Goal: Task Accomplishment & Management: Manage account settings

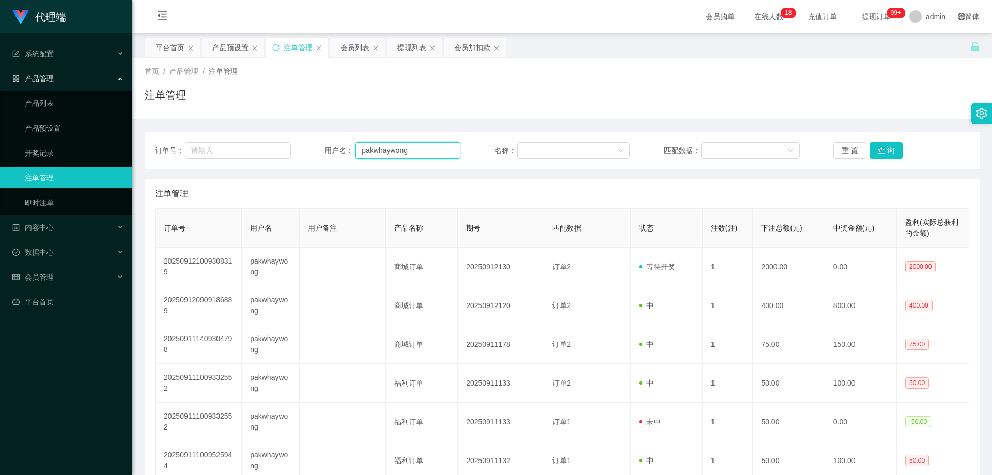
drag, startPoint x: 375, startPoint y: 149, endPoint x: 312, endPoint y: 146, distance: 63.1
click at [304, 147] on div "订单号： 用户名： pakwhaywong 名称： 匹配数据： 重 置 查 询" at bounding box center [562, 150] width 814 height 17
paste input "shiguanghua"
type input "shiguanghua"
click at [883, 149] on button "查 询" at bounding box center [885, 150] width 33 height 17
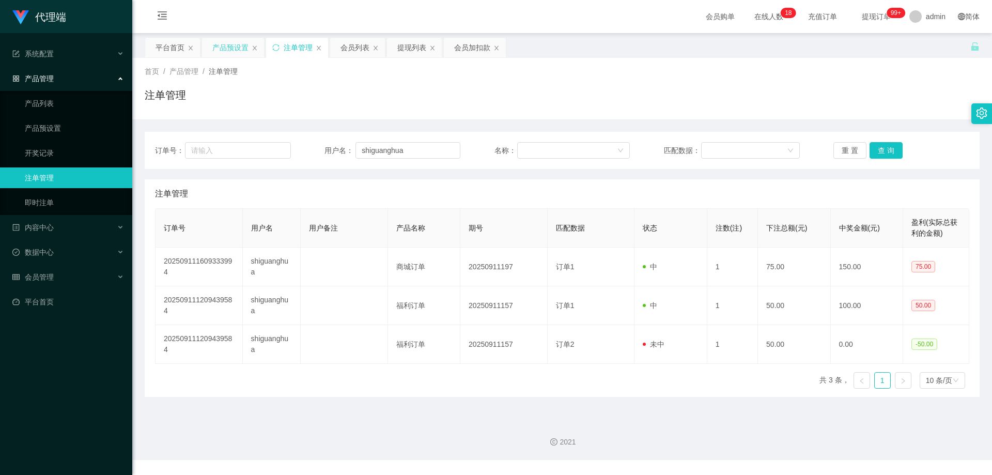
click at [234, 49] on div "产品预设置" at bounding box center [230, 48] width 36 height 20
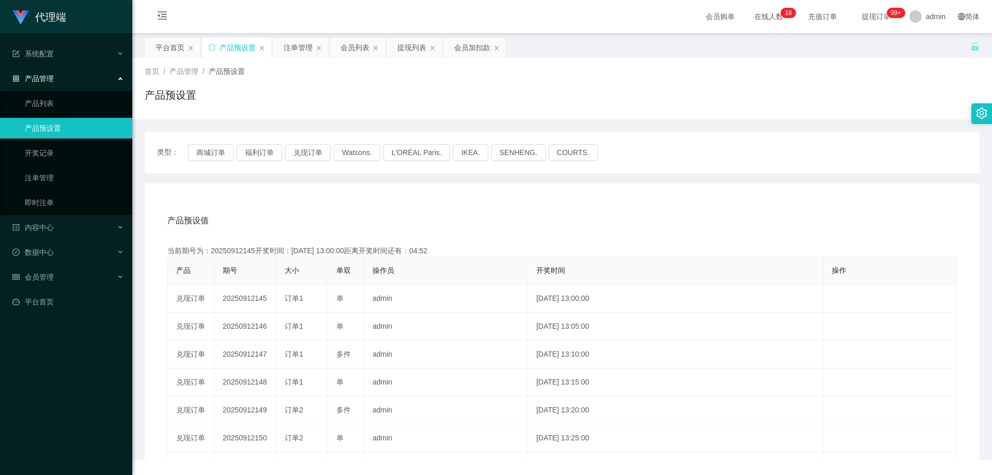
drag, startPoint x: 350, startPoint y: 50, endPoint x: 339, endPoint y: 63, distance: 17.3
click at [350, 49] on div "会员列表" at bounding box center [354, 48] width 29 height 20
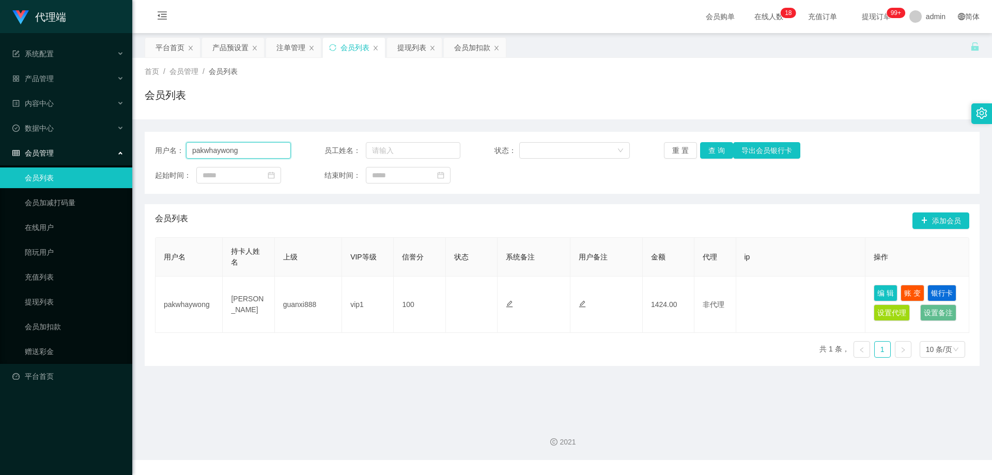
drag, startPoint x: 255, startPoint y: 151, endPoint x: 98, endPoint y: 144, distance: 157.2
click at [98, 144] on section "代理端 系统配置 产品管理 产品列表 产品预设置 开奖记录 注单管理 即时注单 内容中心 数据中心 会员管理 会员列表 会员加减打码量 在线用户 陪玩用户 充…" at bounding box center [496, 230] width 992 height 460
paste input "shiguanghua"
type input "shiguanghua"
click at [227, 50] on div "产品预设置" at bounding box center [230, 48] width 36 height 20
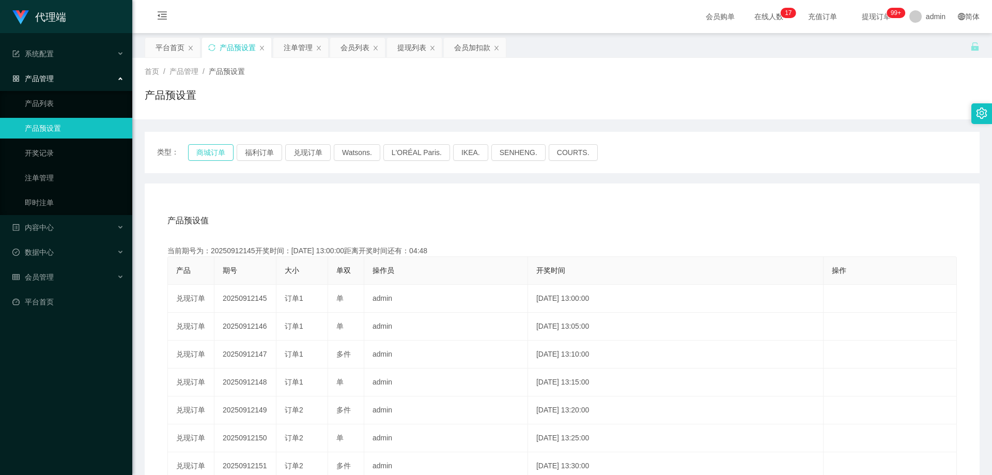
click at [210, 151] on button "商城订单" at bounding box center [210, 152] width 45 height 17
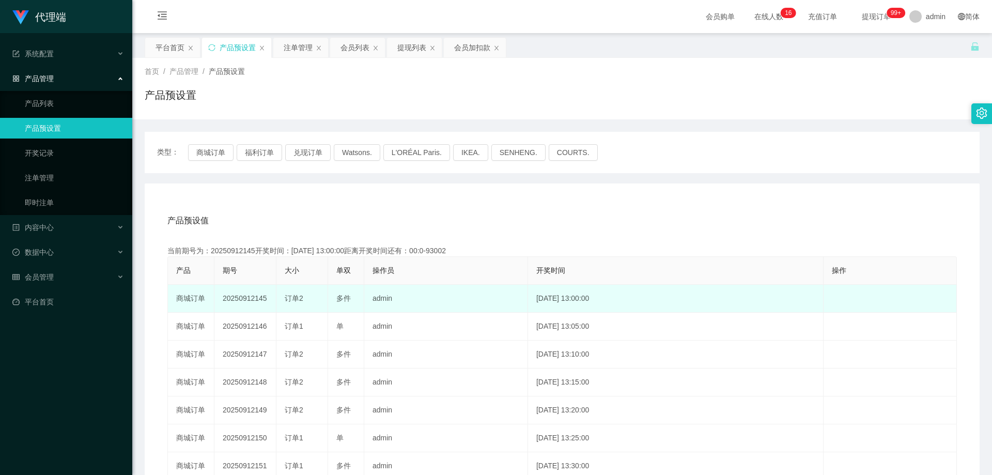
click at [247, 294] on td "20250912145" at bounding box center [245, 299] width 62 height 28
copy td "20250912145"
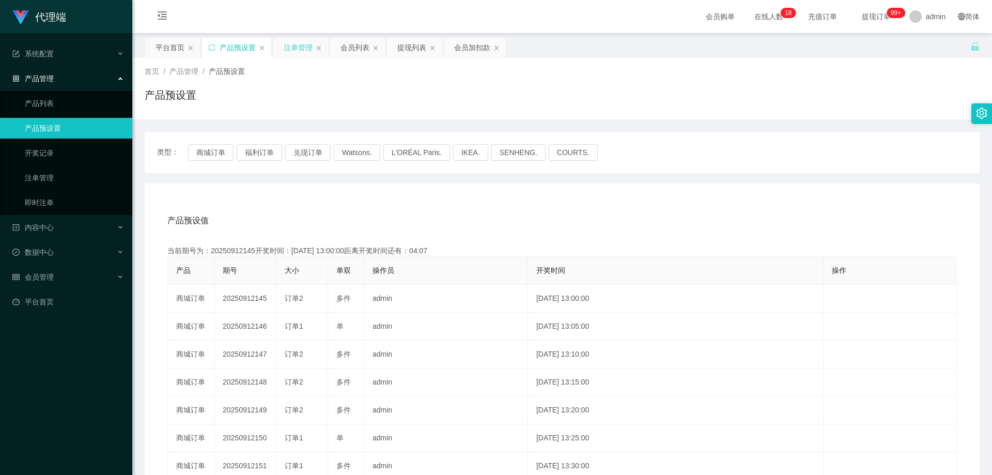
click at [294, 46] on div "注单管理" at bounding box center [298, 48] width 29 height 20
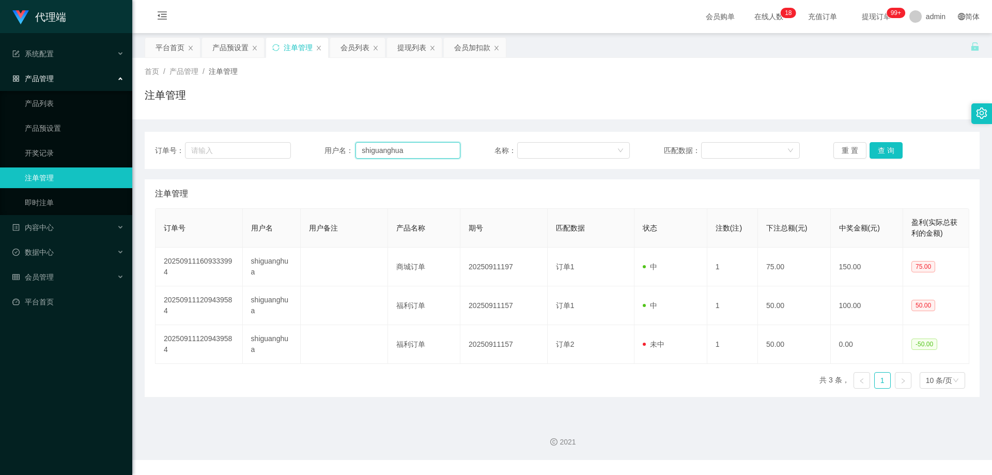
drag, startPoint x: 409, startPoint y: 151, endPoint x: 329, endPoint y: 147, distance: 79.7
click at [329, 147] on div "用户名： shiguanghua" at bounding box center [392, 150] width 136 height 17
drag, startPoint x: 435, startPoint y: 156, endPoint x: 441, endPoint y: 155, distance: 5.8
click at [435, 156] on input "shiguanghua" at bounding box center [407, 150] width 105 height 17
click at [890, 152] on button "查 询" at bounding box center [885, 150] width 33 height 17
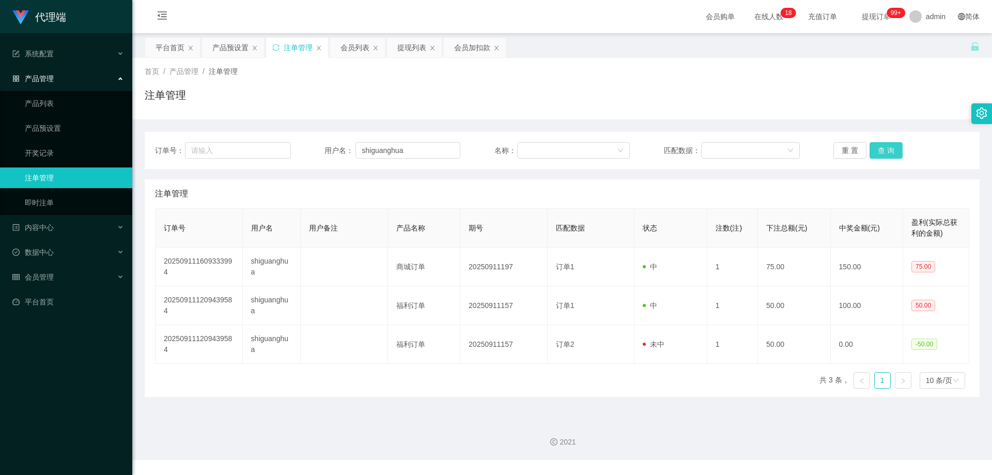
click at [890, 152] on button "查 询" at bounding box center [885, 150] width 33 height 17
click at [890, 152] on div "重 置 查 询" at bounding box center [901, 150] width 136 height 17
click at [888, 153] on button "查 询" at bounding box center [885, 150] width 33 height 17
click at [888, 153] on div "重 置 查 询" at bounding box center [901, 150] width 136 height 17
click at [879, 147] on button "查 询" at bounding box center [885, 150] width 33 height 17
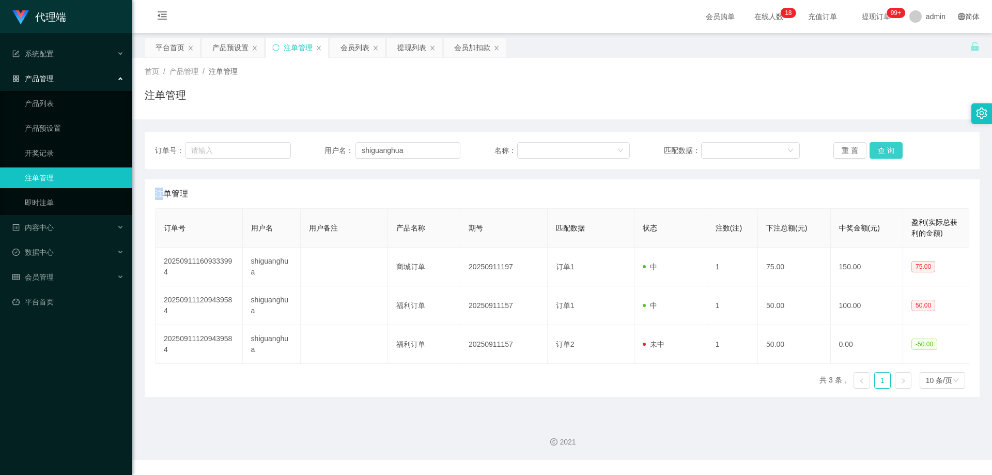
click at [882, 158] on button "查 询" at bounding box center [885, 150] width 33 height 17
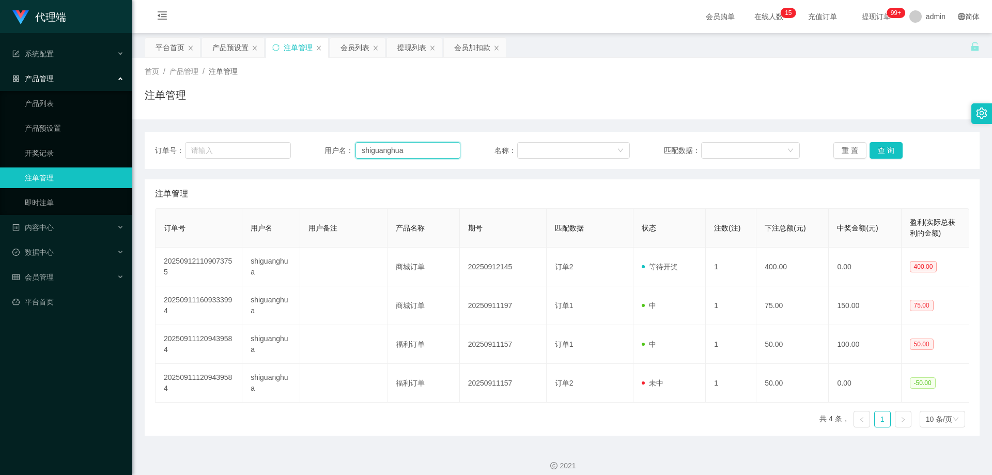
drag, startPoint x: 413, startPoint y: 154, endPoint x: 332, endPoint y: 147, distance: 80.9
click at [332, 147] on div "用户名： shiguanghua" at bounding box center [392, 150] width 136 height 17
drag, startPoint x: 358, startPoint y: 46, endPoint x: 378, endPoint y: 60, distance: 23.8
click at [358, 46] on div "会员列表" at bounding box center [354, 48] width 29 height 20
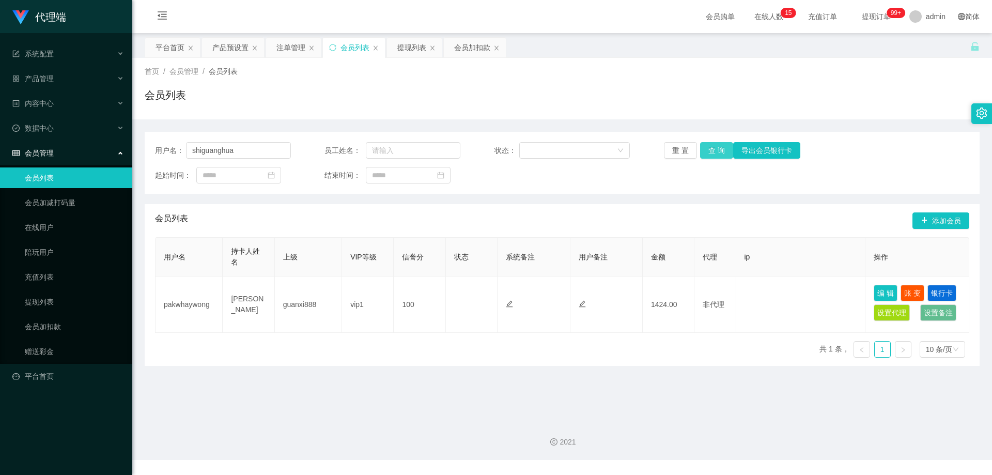
click at [709, 145] on button "查 询" at bounding box center [716, 150] width 33 height 17
